Goal: Task Accomplishment & Management: Manage account settings

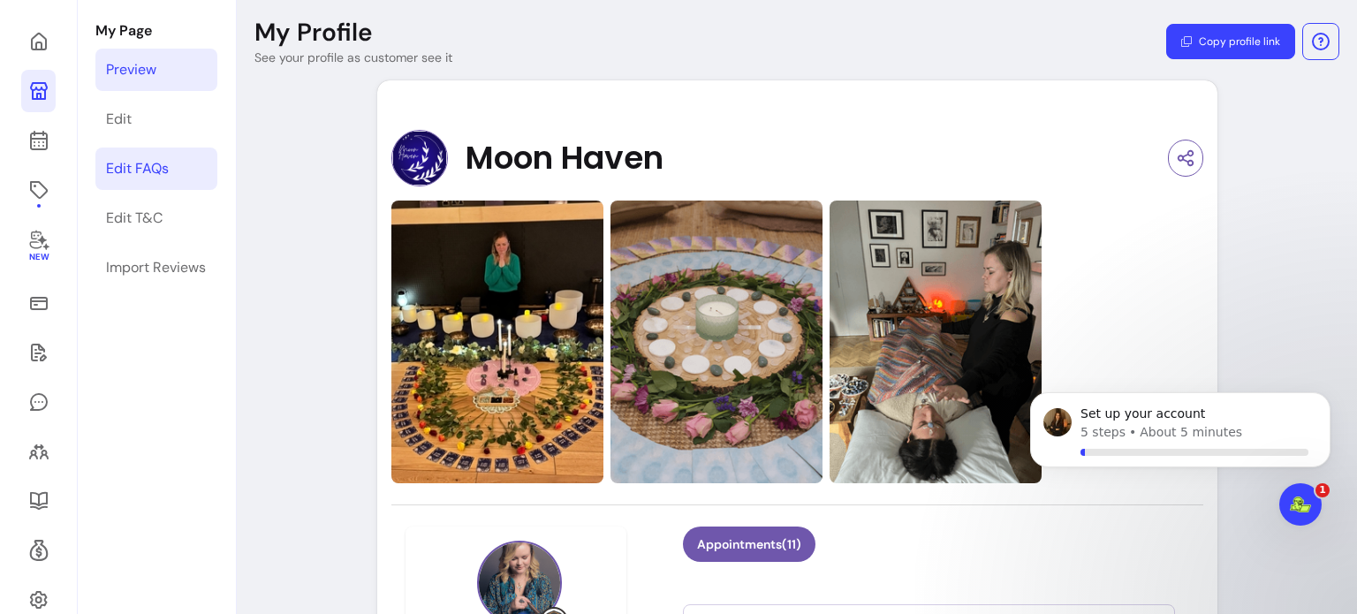
scroll to position [4, 0]
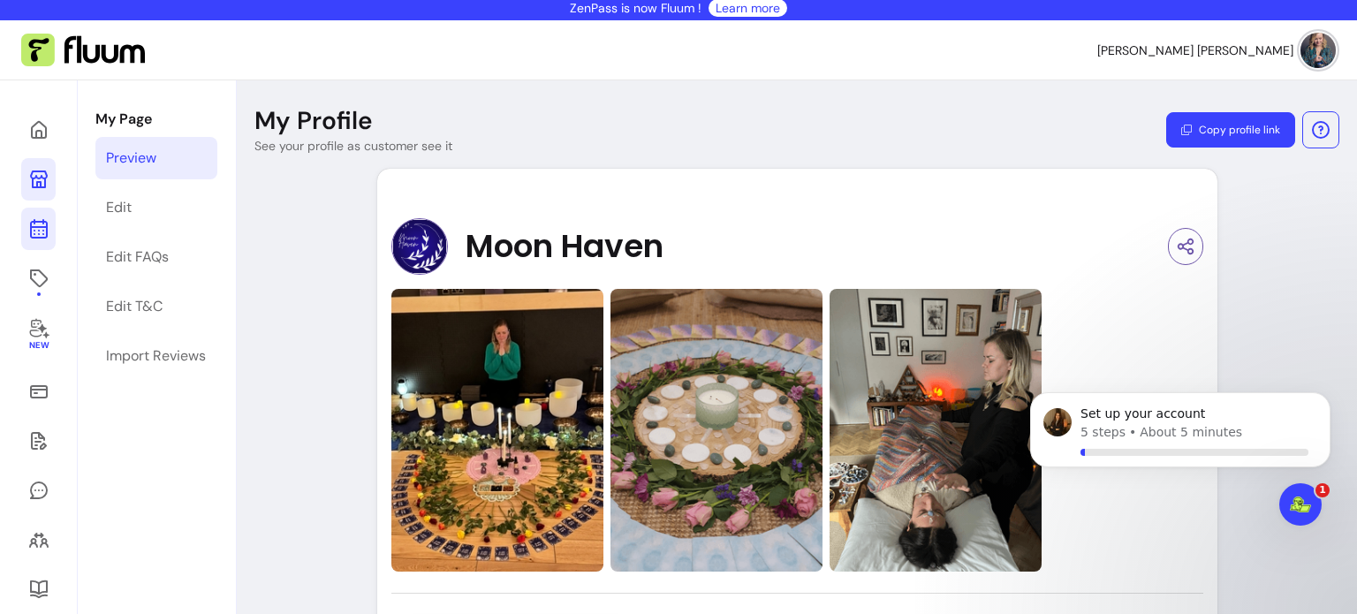
click at [46, 231] on icon at bounding box center [38, 159] width 299 height 252
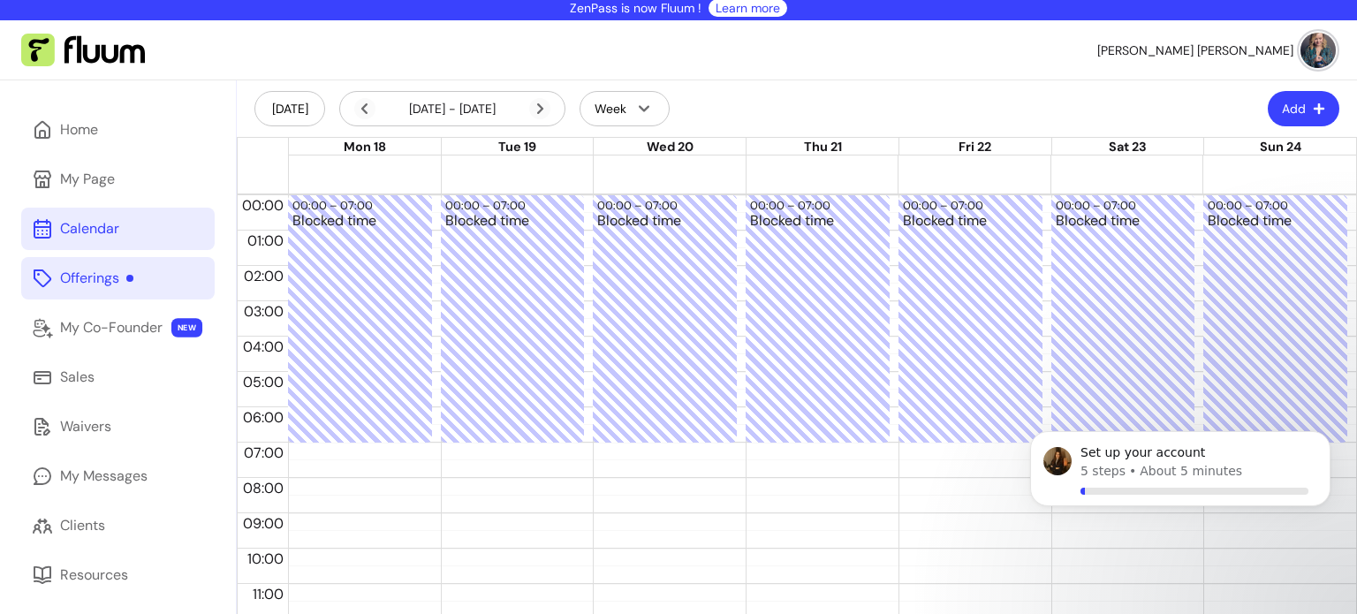
click at [93, 273] on div "Offerings" at bounding box center [96, 278] width 73 height 21
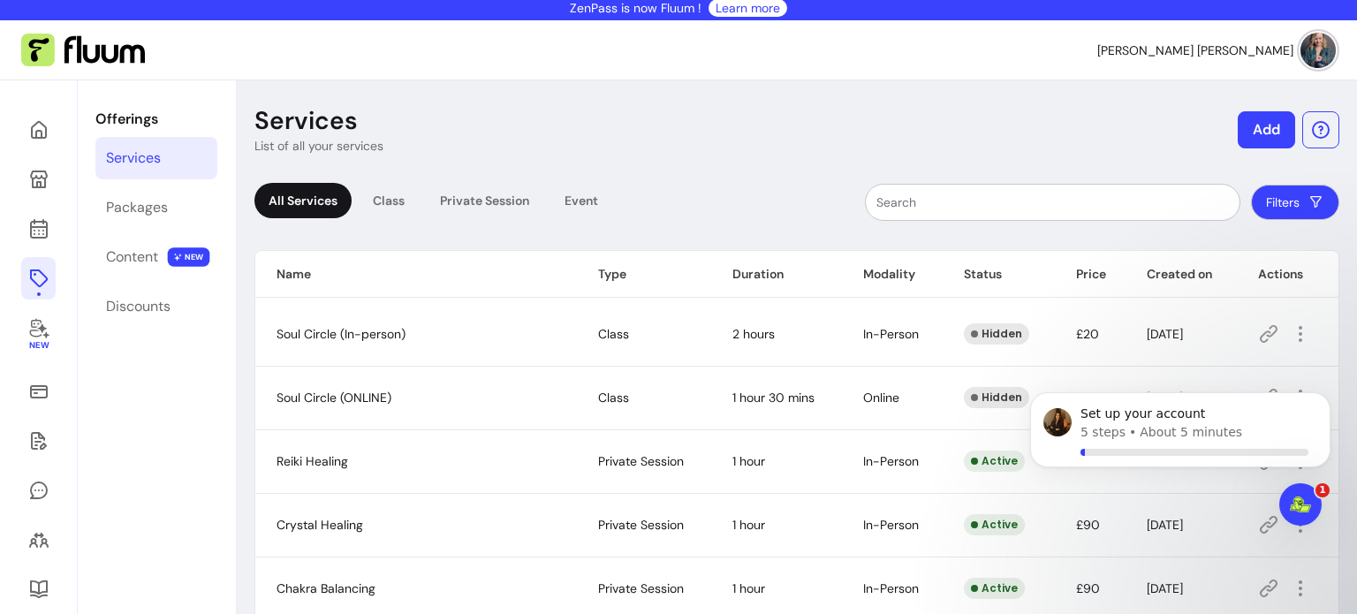
click at [384, 219] on div "All Services Class Private Session Event" at bounding box center [433, 202] width 358 height 39
click at [384, 210] on div "Class" at bounding box center [389, 200] width 60 height 35
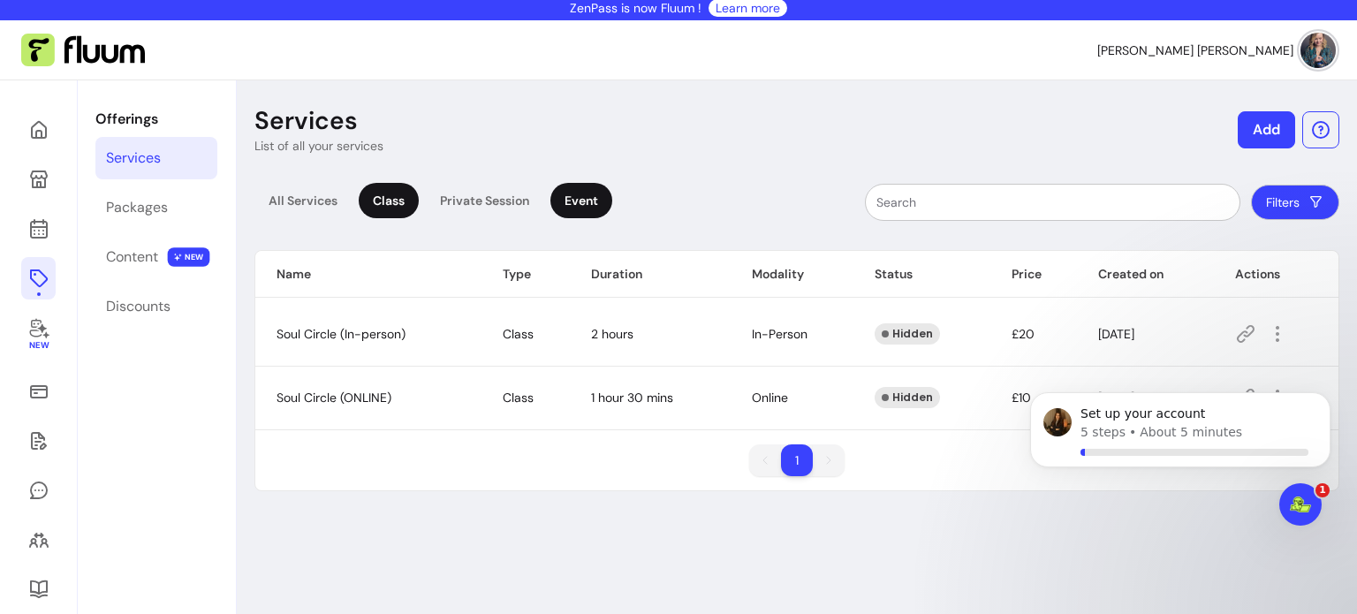
click at [579, 207] on div "Event" at bounding box center [581, 200] width 62 height 35
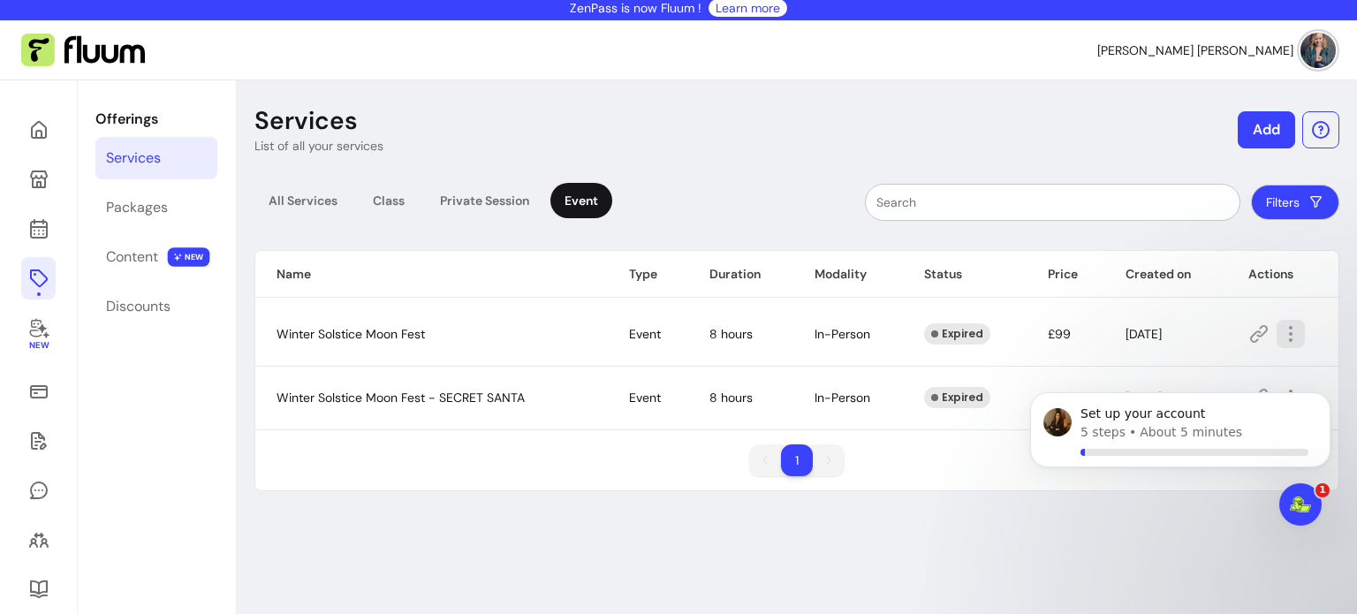
click at [1289, 328] on icon "button" at bounding box center [1290, 333] width 21 height 21
click at [1188, 482] on body "Set up your account 5 steps • About 5 minutes" at bounding box center [1179, 469] width 339 height 180
click at [1178, 482] on body "Set up your account 5 steps • About 5 minutes" at bounding box center [1179, 469] width 339 height 180
click at [1175, 478] on body "Set up your account 5 steps • About 5 minutes" at bounding box center [1179, 469] width 339 height 180
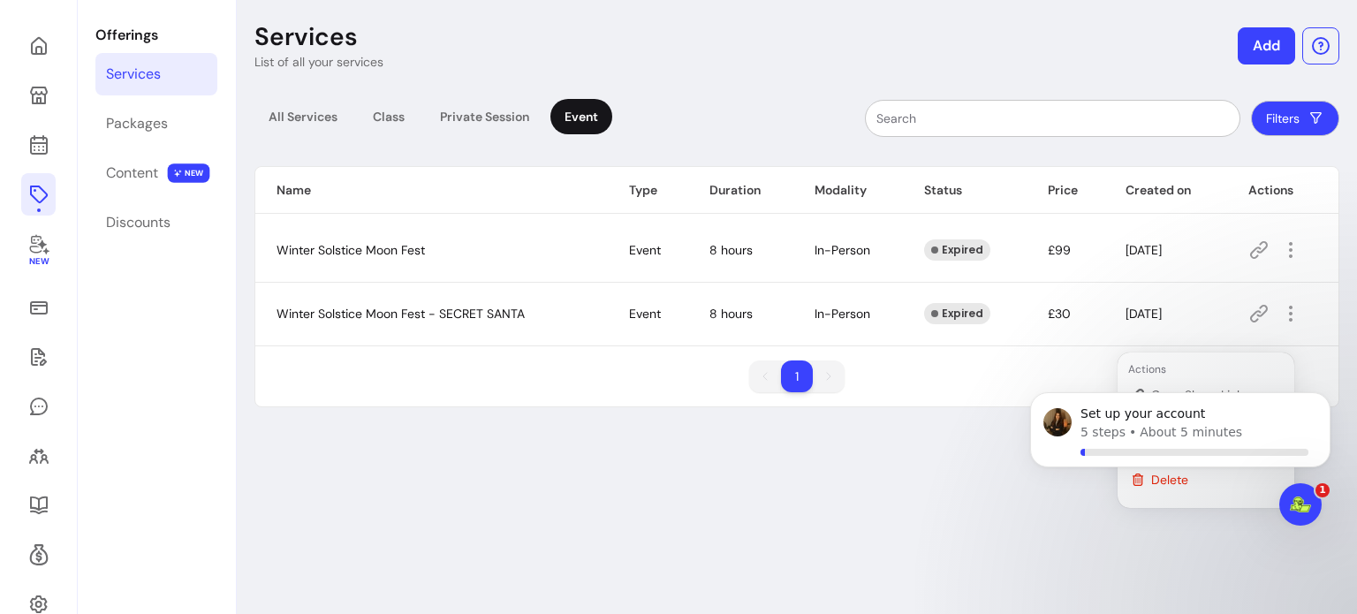
scroll to position [127, 0]
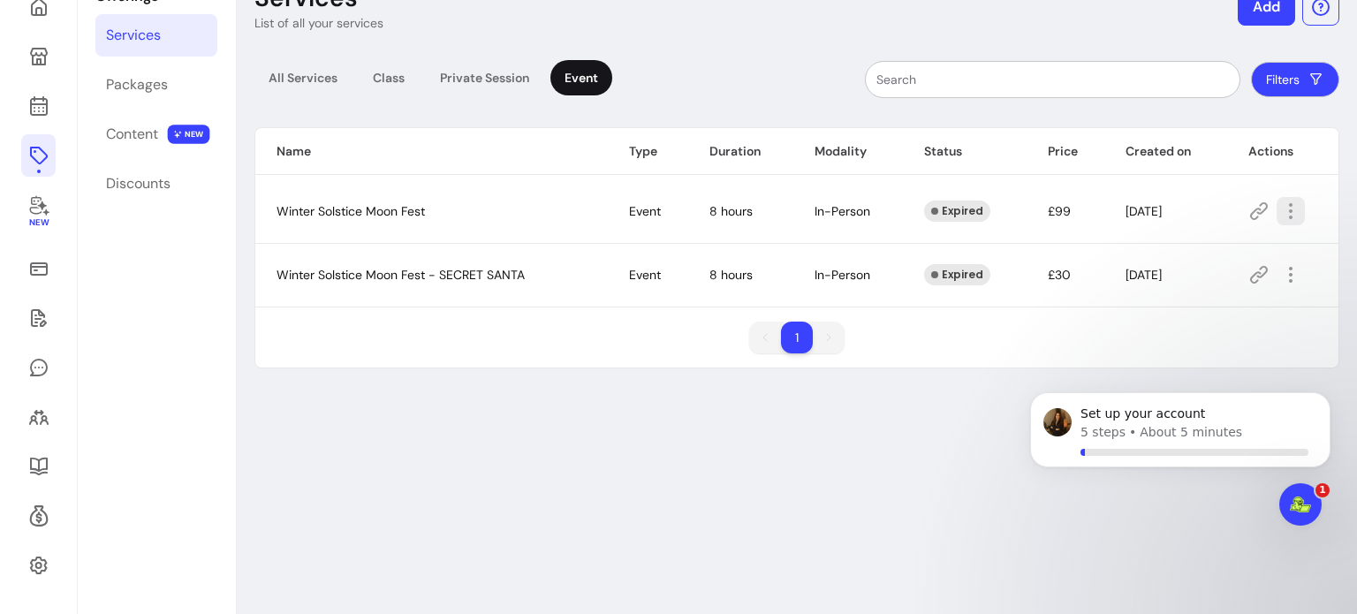
click at [1281, 212] on icon "button" at bounding box center [1290, 211] width 21 height 21
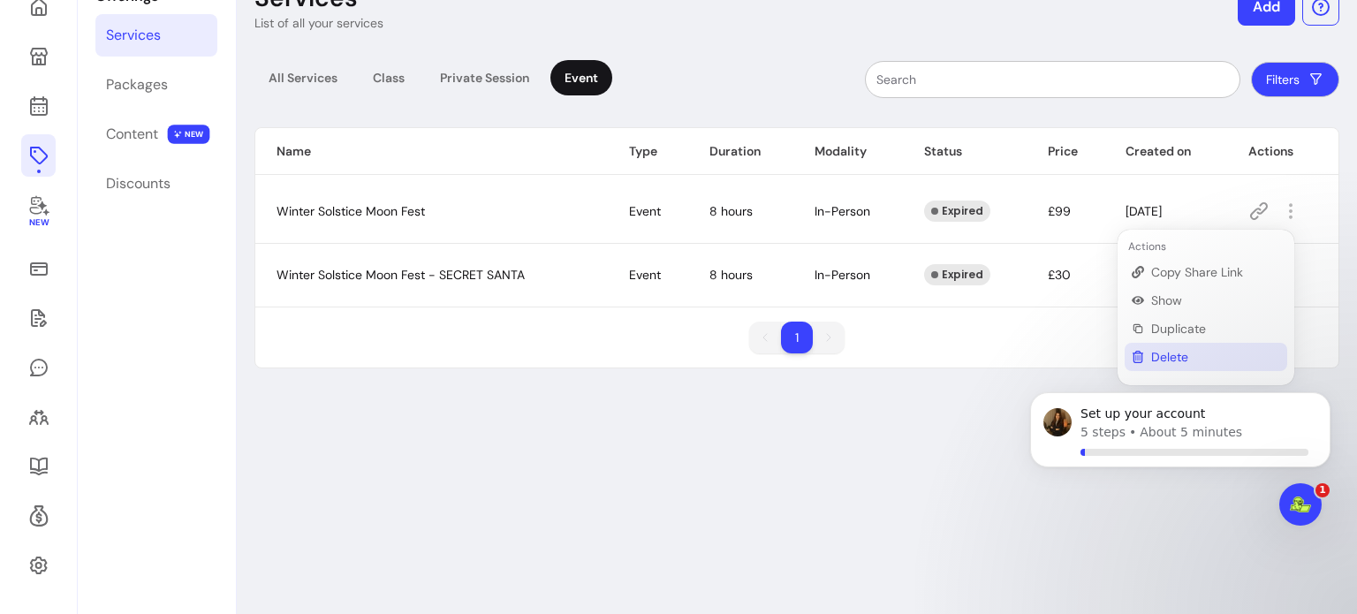
click at [1203, 352] on span "Delete" at bounding box center [1215, 357] width 129 height 18
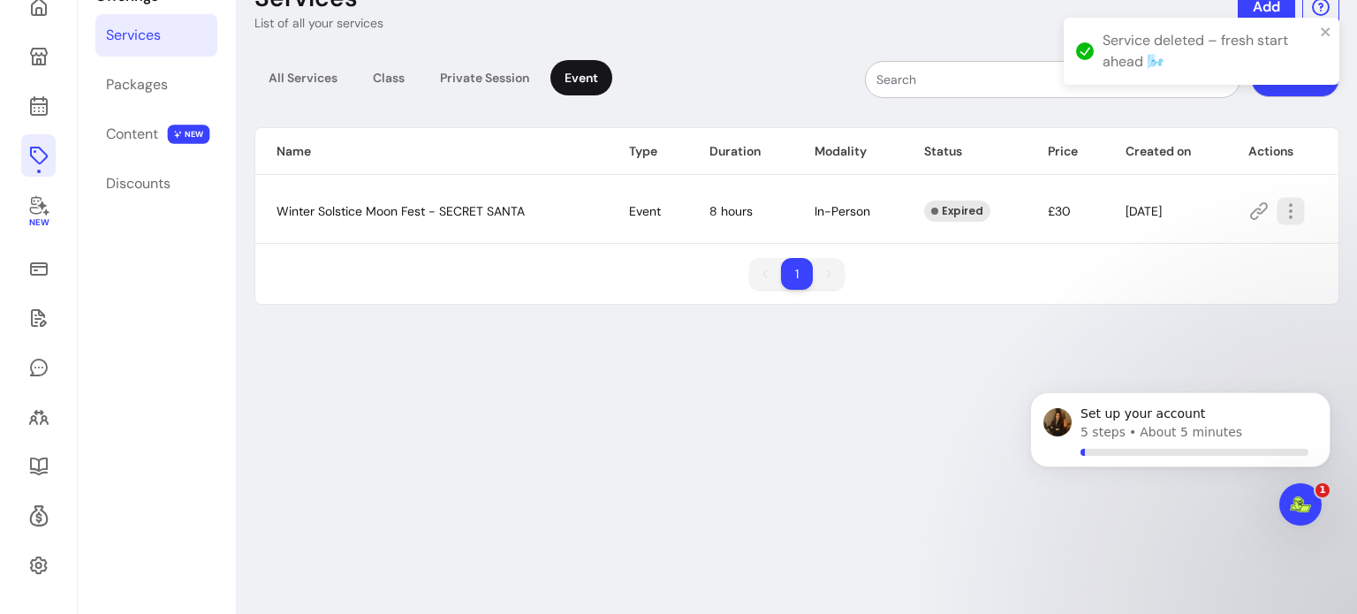
click at [1280, 212] on icon "button" at bounding box center [1290, 211] width 20 height 20
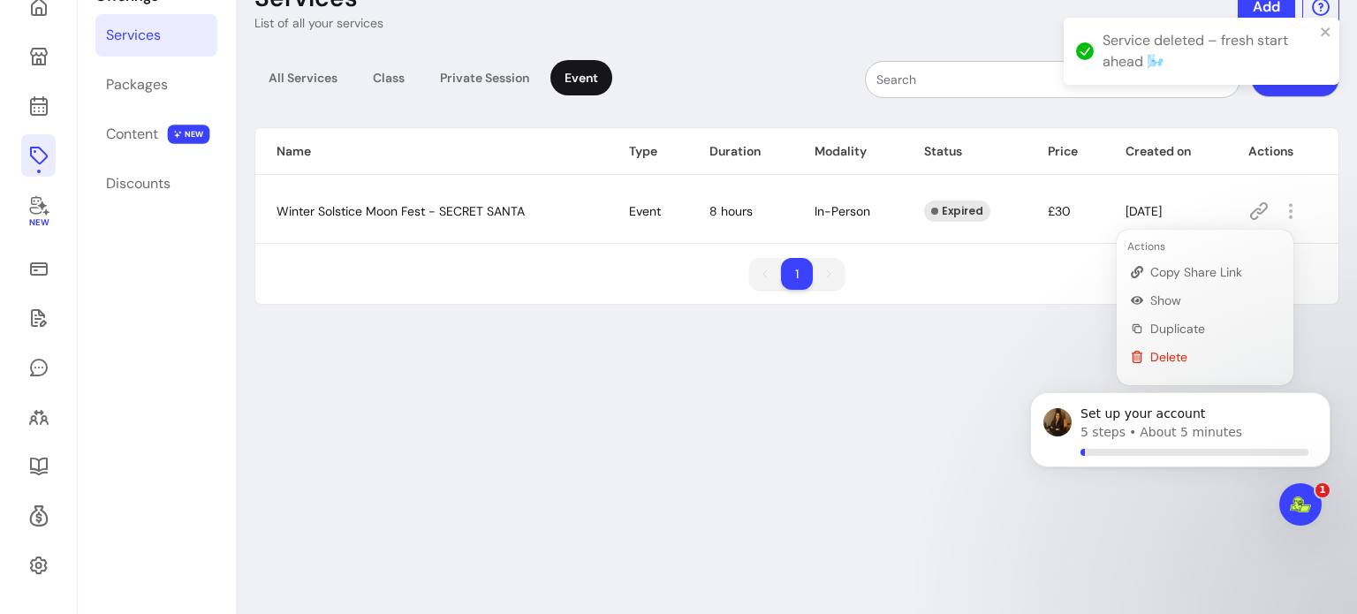
click at [1176, 353] on div "Set up your account 5 steps • About 5 minutes" at bounding box center [1180, 356] width 325 height 221
click at [1146, 355] on li "Delete" at bounding box center [1205, 357] width 163 height 28
